Goal: Share content

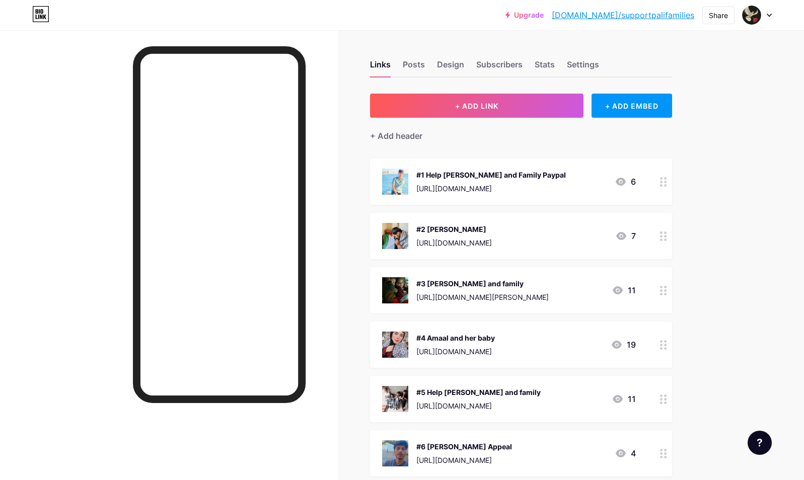
click at [474, 281] on div "#3 [PERSON_NAME] and family" at bounding box center [482, 283] width 132 height 11
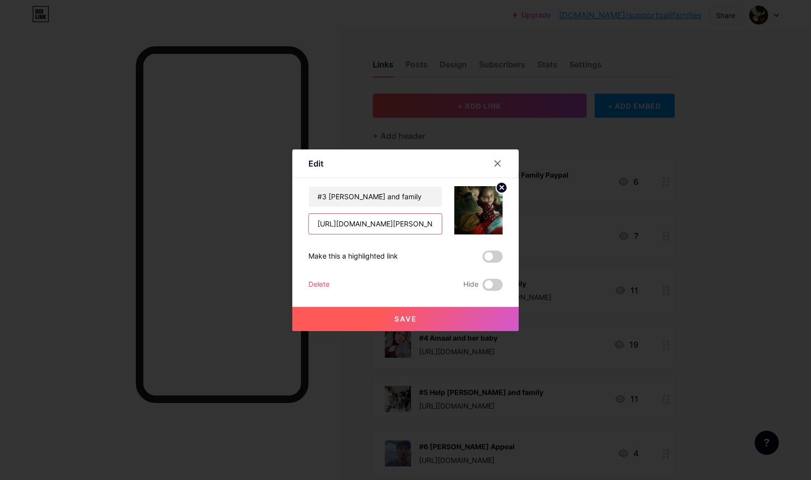
click at [384, 228] on input "[URL][DOMAIN_NAME][PERSON_NAME]" at bounding box center [375, 224] width 133 height 20
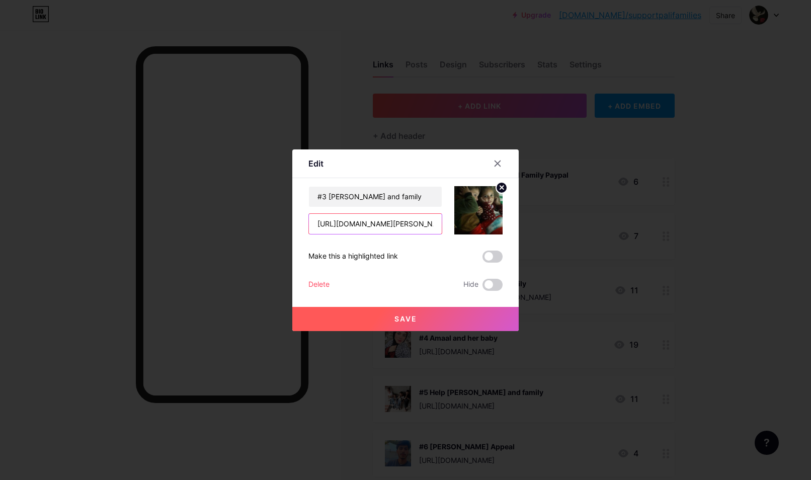
click at [384, 228] on input "[URL][DOMAIN_NAME][PERSON_NAME]" at bounding box center [375, 224] width 133 height 20
paste input "[DOMAIN_NAME][URL]"
type input "[URL][DOMAIN_NAME]"
click at [401, 322] on span "Save" at bounding box center [406, 319] width 23 height 9
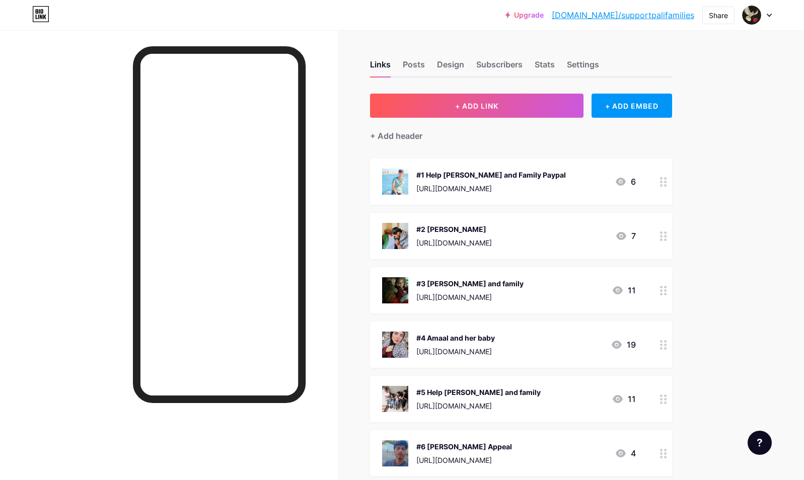
click at [641, 17] on link "[DOMAIN_NAME]/supportpalifamilies" at bounding box center [623, 15] width 142 height 12
